Goal: Task Accomplishment & Management: Manage account settings

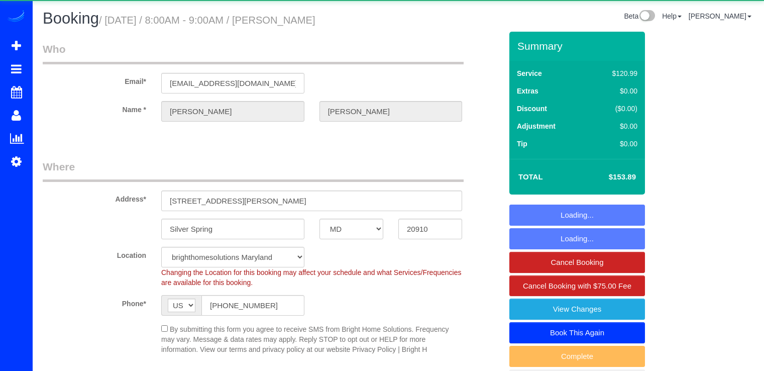
select select "MD"
select select "spot1"
select select "object:843"
select select "spot17"
select select "2"
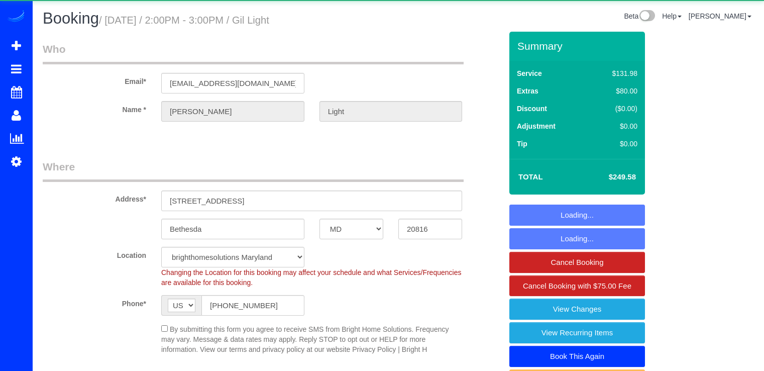
select select "MD"
select select "4"
select select "spot1"
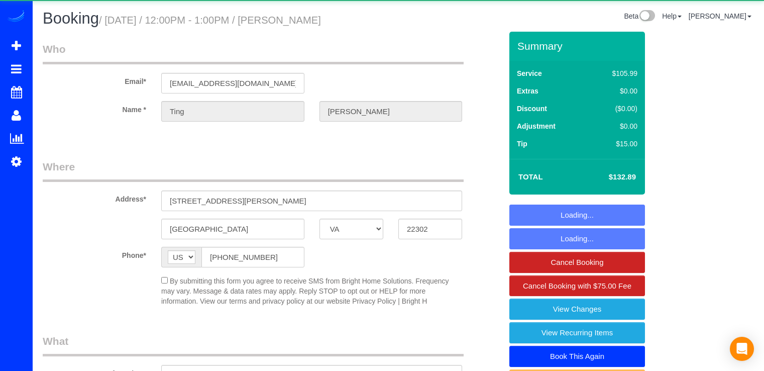
select select "VA"
select select "object:636"
select select "string:fspay-6a241ce8-3186-4117-9d6b-202df957ea8d"
select select "spot1"
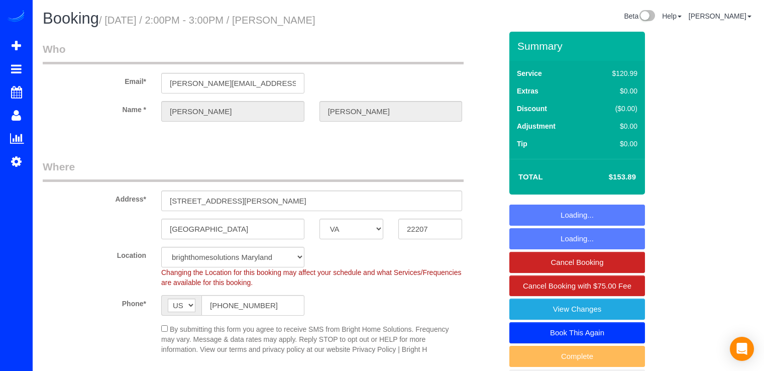
select select "VA"
select select "2"
select select "spot17"
select select "VA"
select select "spot15"
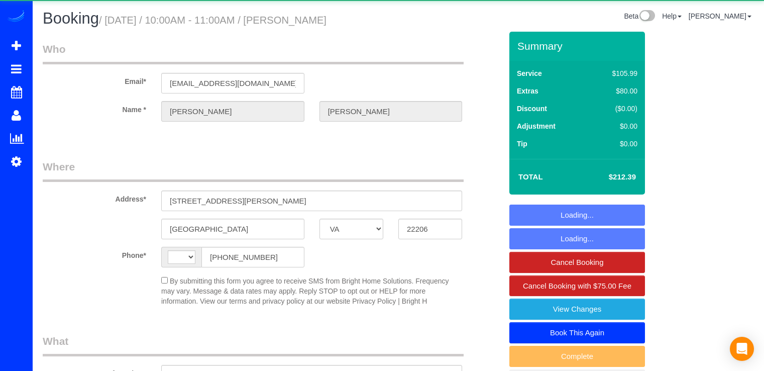
select select "VA"
select select "string:[GEOGRAPHIC_DATA]"
select select "object:586"
select select "string:fspay-96284a31-0790-42fa-8659-4c398b02ed54"
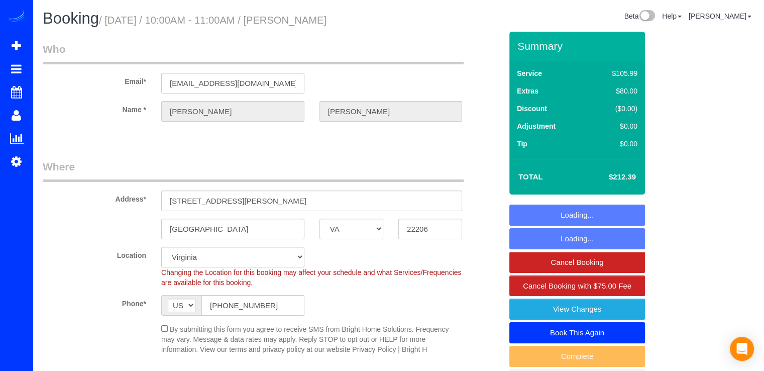
select select "object:782"
select select "spot1"
select select "2"
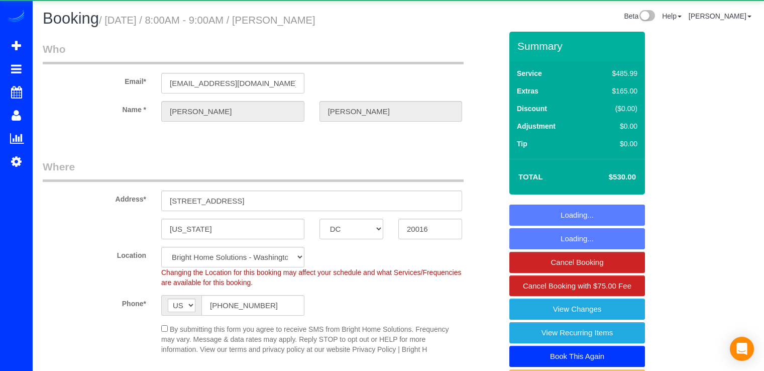
select select "DC"
select select "spot1"
select select "6"
select select "2"
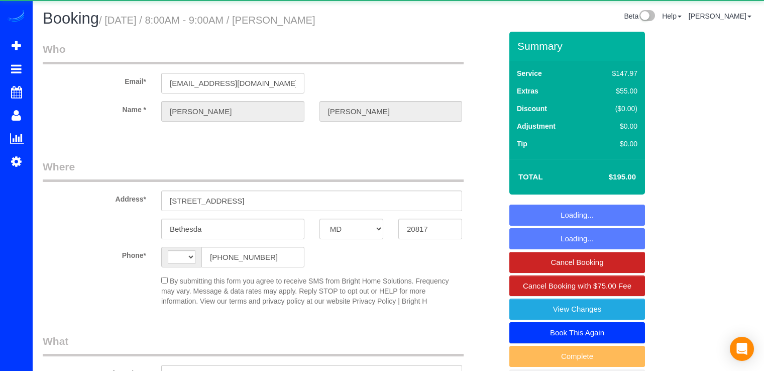
select select "MD"
select select "string:[GEOGRAPHIC_DATA]"
select select "object:736"
select select "4"
select select "1"
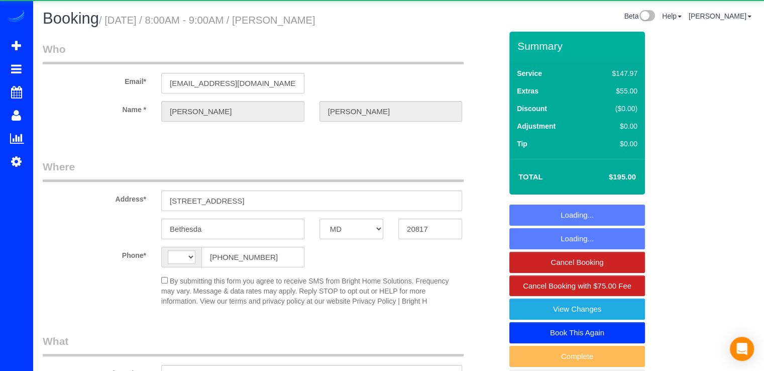
select select "spot1"
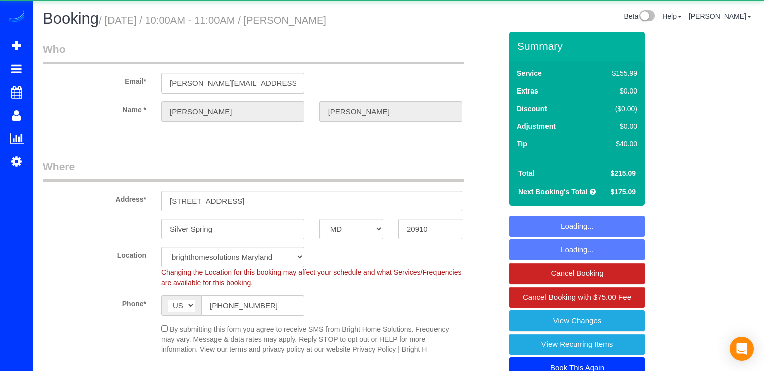
select select "MD"
select select "2"
select select "spot1"
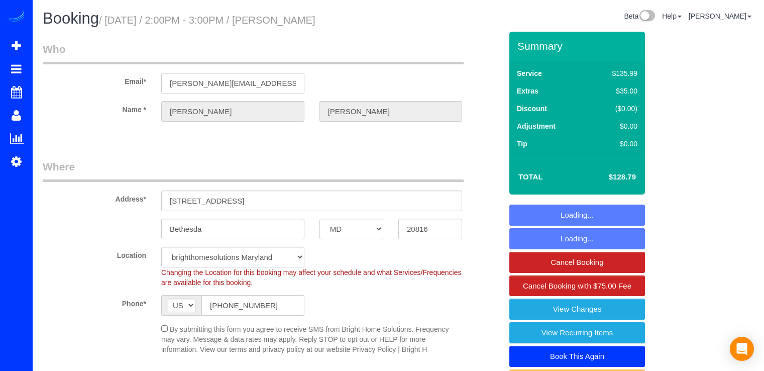
select select "MD"
select select "object:805"
select select "spot1"
select select "spot17"
select select "MD"
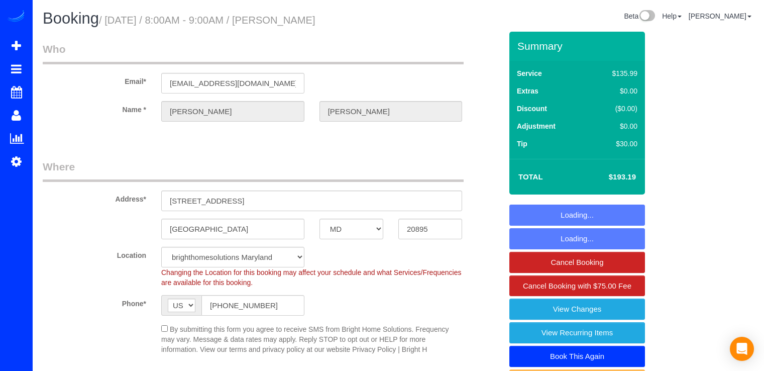
select select "string:fspay-64e3b887-17d0-4964-a425-32db60bbb718"
select select "spot1"
select select "spot17"
select select "object:680"
select select "2"
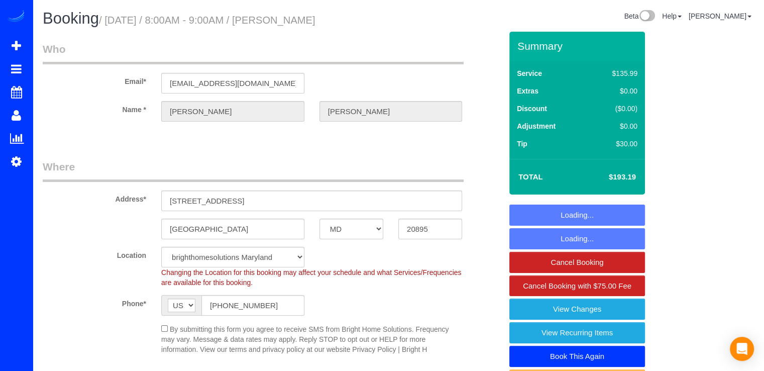
select select "1"
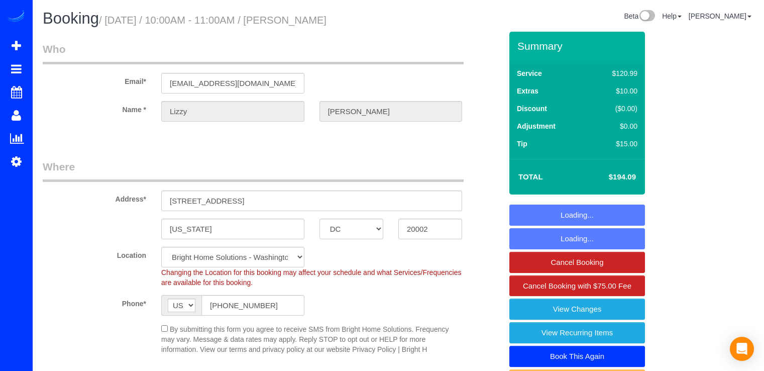
select select "DC"
select select "2"
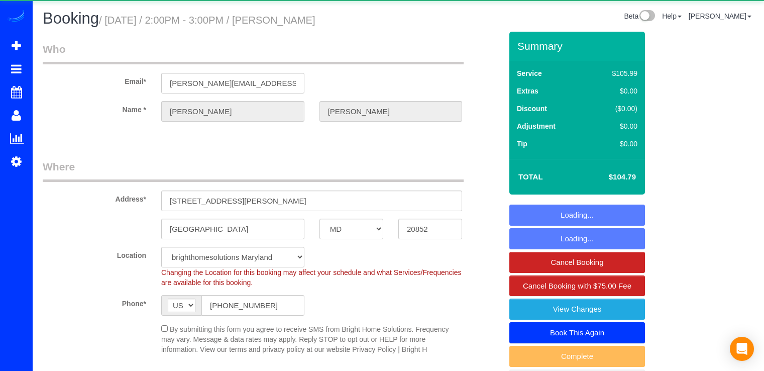
select select "MD"
select select "string:fspay-dddeec4e-e715-4386-89fd-f55a2b446339"
select select "spot1"
select select "DC"
select select "2"
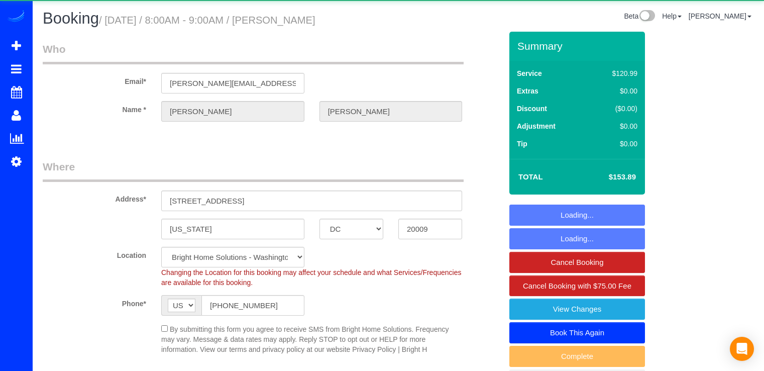
select select "spot1"
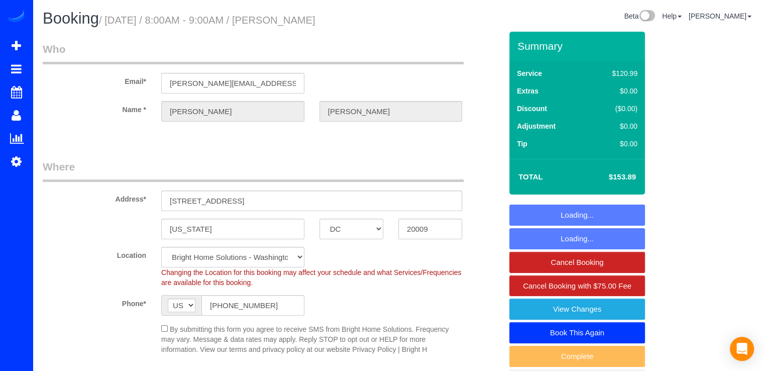
select select "2"
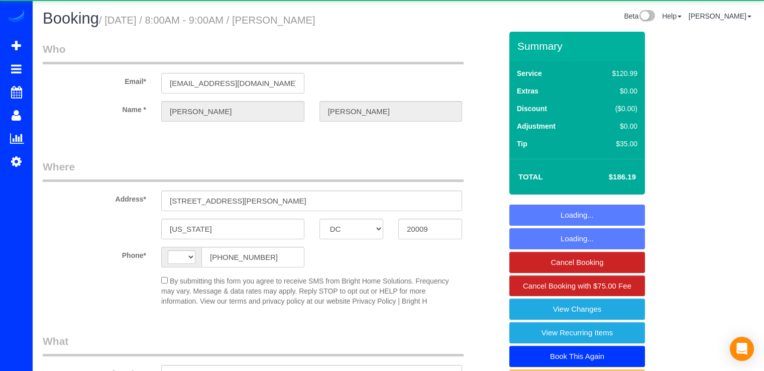
select select "DC"
select select "string:[GEOGRAPHIC_DATA]"
select select "object:586"
select select "string:fspay-f937ecc6-8954-49cf-98dd-bbc96e219b70"
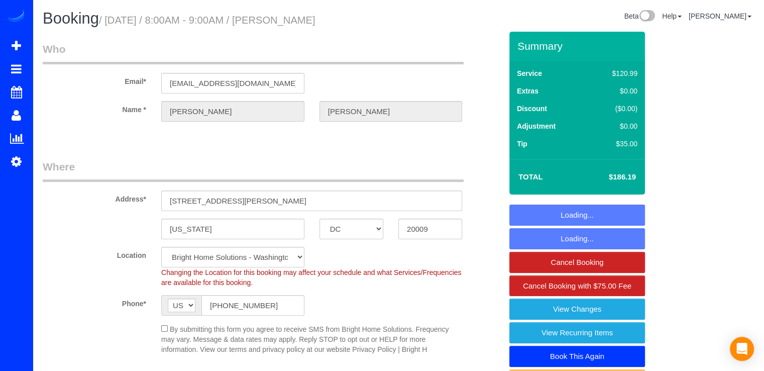
select select "object:773"
select select "spot1"
select select "2"
select select "1"
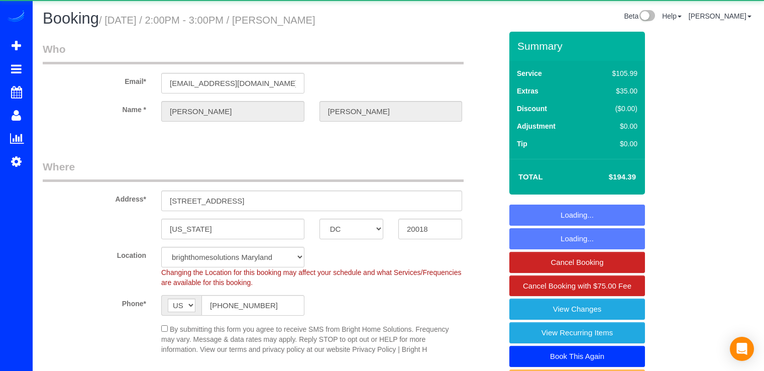
select select "DC"
select select "3"
select select "spot1"
